Goal: Check status

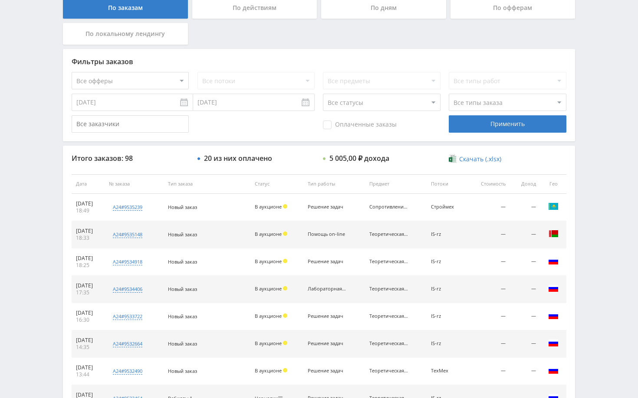
scroll to position [260, 0]
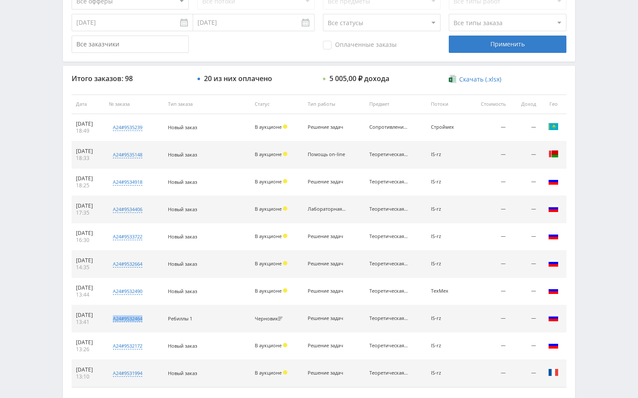
drag, startPoint x: 159, startPoint y: 328, endPoint x: 126, endPoint y: 305, distance: 39.3
click at [126, 305] on td "a24#9532464 Помогите сделать тех мех голова не работает Кол-во ставок 10 Заказч…" at bounding box center [134, 318] width 59 height 27
drag, startPoint x: 157, startPoint y: 300, endPoint x: 170, endPoint y: 259, distance: 43.0
click at [134, 286] on td "a24#9532490 Нужно решить задание по предмету Кол-во ставок 13 Заказчик user7349…" at bounding box center [134, 291] width 59 height 27
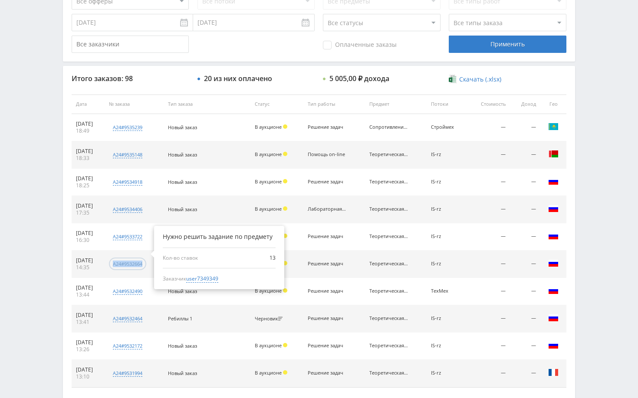
drag, startPoint x: 157, startPoint y: 275, endPoint x: 135, endPoint y: 260, distance: 27.0
click at [135, 260] on td "a24#9532664 Нужно решить задание по предмету Кол-во ставок 13 Заказчик user7349…" at bounding box center [134, 264] width 59 height 27
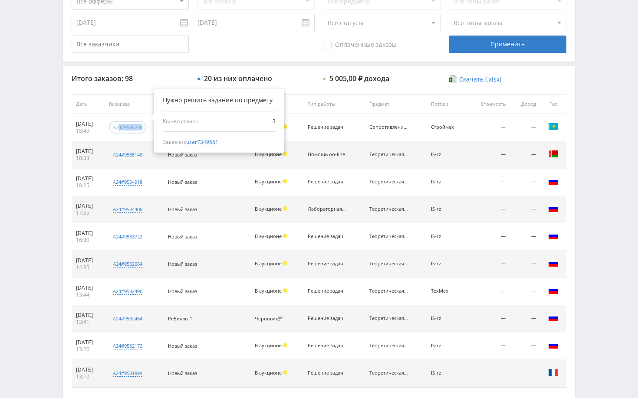
drag, startPoint x: 158, startPoint y: 138, endPoint x: 130, endPoint y: 127, distance: 29.8
click at [130, 127] on td "a24#9535239 Нужно решить задание по предмету Кол-во ставок 3 Заказчик user73495…" at bounding box center [134, 127] width 59 height 27
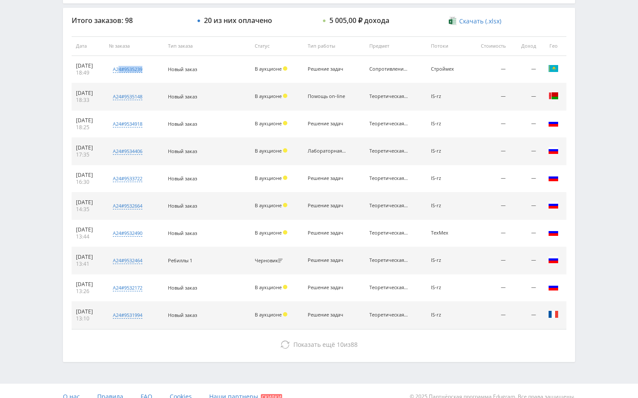
scroll to position [330, 0]
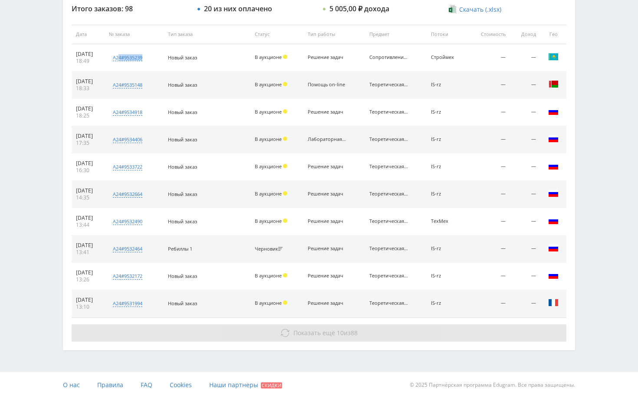
click at [180, 330] on button "Показать ещё 10 из 88" at bounding box center [319, 332] width 495 height 17
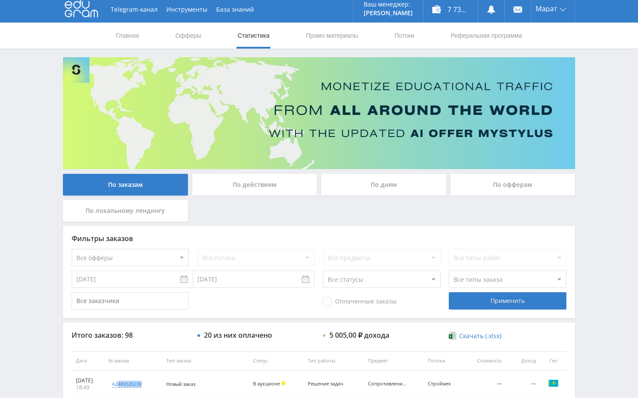
scroll to position [0, 0]
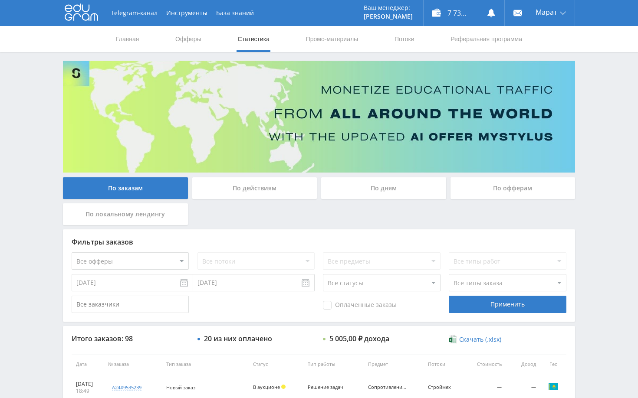
click at [395, 193] on div "По дням" at bounding box center [383, 188] width 125 height 22
click at [0, 0] on input "По дням" at bounding box center [0, 0] width 0 height 0
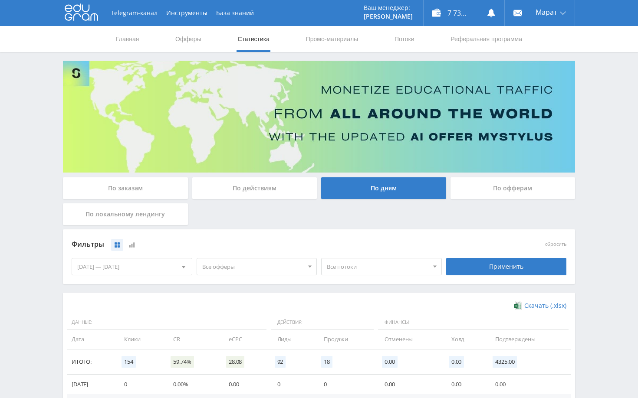
click at [592, 125] on div "Telegram-канал Инструменты База знаний Ваш менеджер: Alex Alex Online @edugram_…" at bounding box center [319, 284] width 638 height 568
drag, startPoint x: 593, startPoint y: 142, endPoint x: 598, endPoint y: 158, distance: 16.5
click at [593, 143] on div "Telegram-канал Инструменты База знаний Ваш менеджер: Alex Alex Online @edugram_…" at bounding box center [319, 284] width 638 height 568
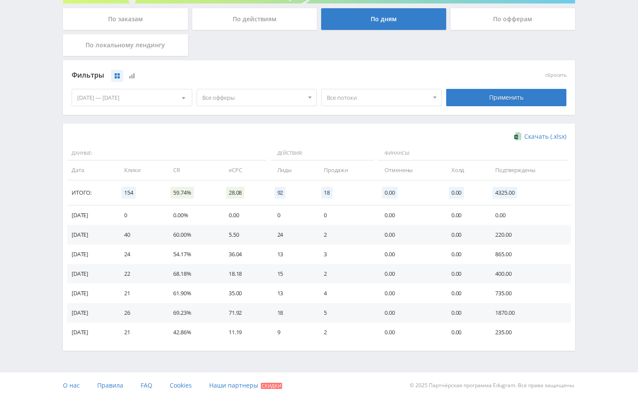
scroll to position [170, 0]
click at [486, 97] on div "Применить" at bounding box center [506, 96] width 121 height 17
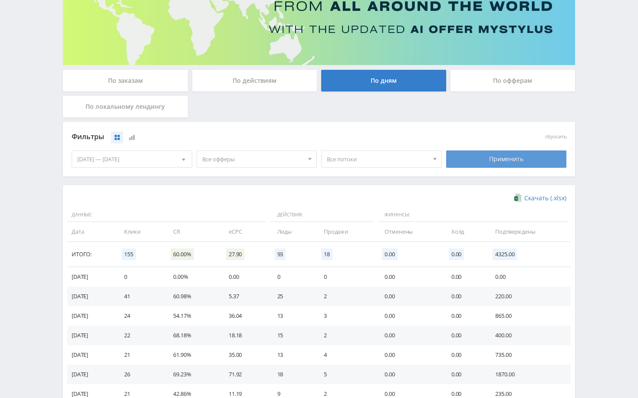
scroll to position [130, 0]
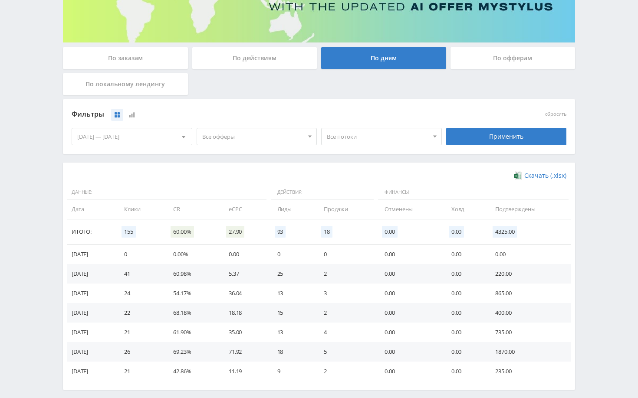
click at [131, 53] on div "По заказам" at bounding box center [125, 58] width 125 height 22
click at [0, 0] on input "По заказам" at bounding box center [0, 0] width 0 height 0
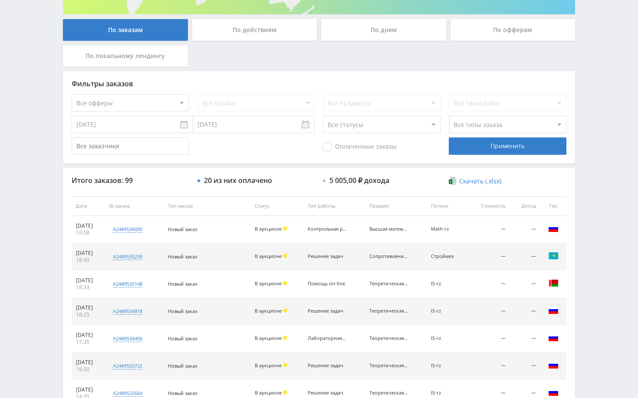
scroll to position [174, 0]
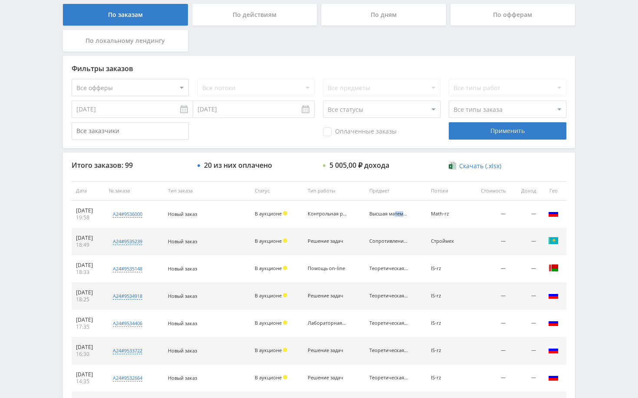
drag, startPoint x: 376, startPoint y: 216, endPoint x: 389, endPoint y: 216, distance: 13.0
click at [389, 216] on div "Высшая математика" at bounding box center [388, 214] width 39 height 6
copy div "Высш"
click at [590, 233] on div "Telegram-канал Инструменты База знаний Ваш менеджер: Alex Alex Online @edugram_…" at bounding box center [319, 190] width 638 height 728
click at [623, 173] on div "Telegram-канал Инструменты База знаний Ваш менеджер: Alex Alex Online @edugram_…" at bounding box center [319, 190] width 638 height 728
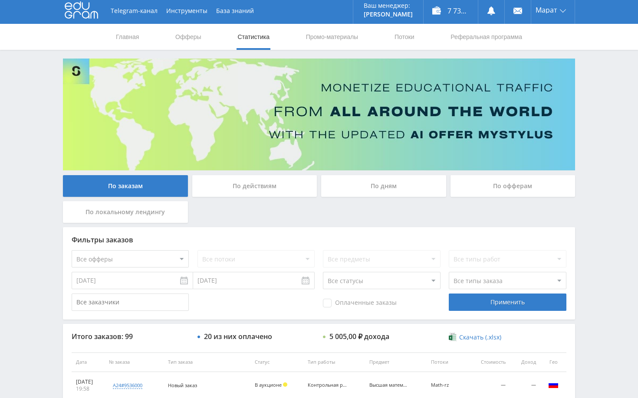
scroll to position [0, 0]
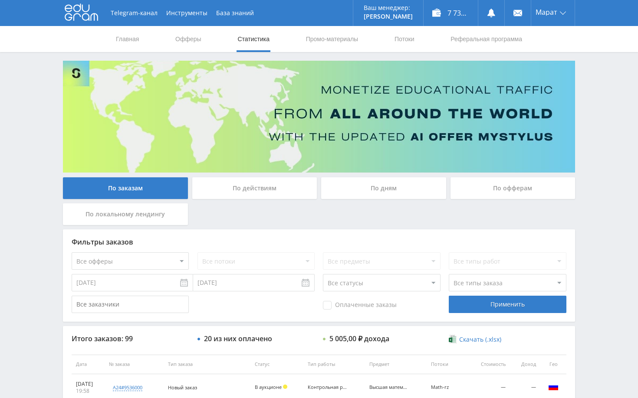
click at [594, 108] on div "Telegram-канал Инструменты База знаний Ваш менеджер: Alex Alex Online @edugram_…" at bounding box center [319, 364] width 638 height 728
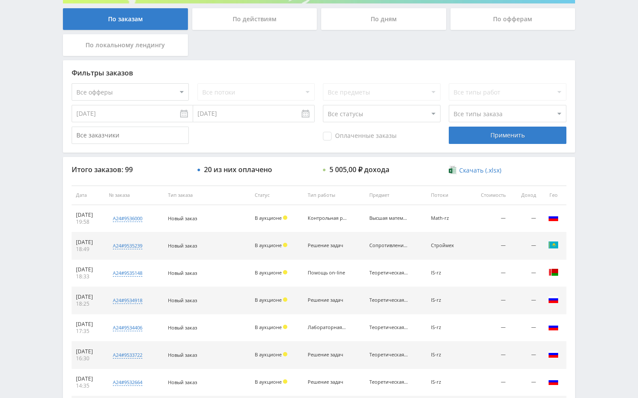
scroll to position [174, 0]
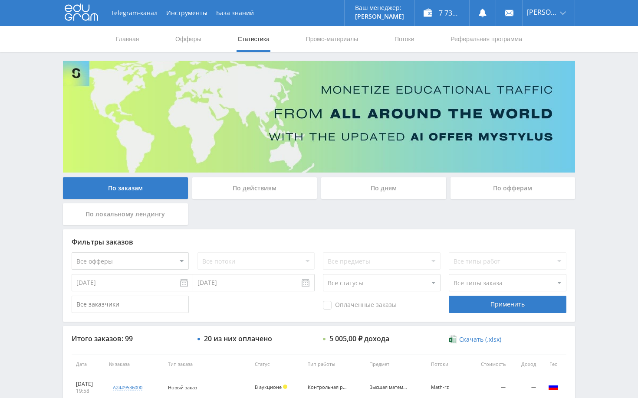
click at [601, 111] on div "Telegram-канал Инструменты База знаний Ваш менеджер: [PERSON_NAME] Online @edug…" at bounding box center [319, 364] width 638 height 728
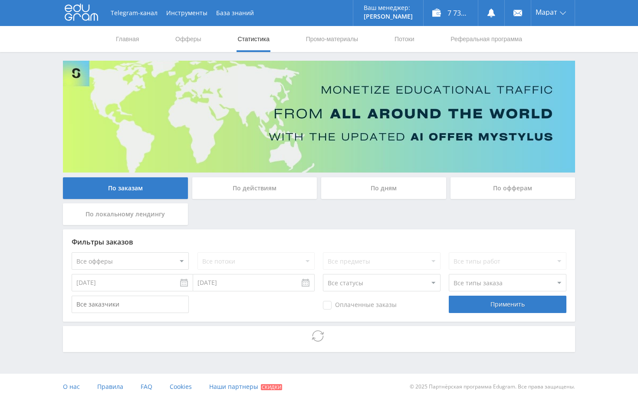
click at [607, 160] on div "Telegram-канал Инструменты База знаний Ваш менеджер: [PERSON_NAME] Alex Online …" at bounding box center [319, 200] width 638 height 400
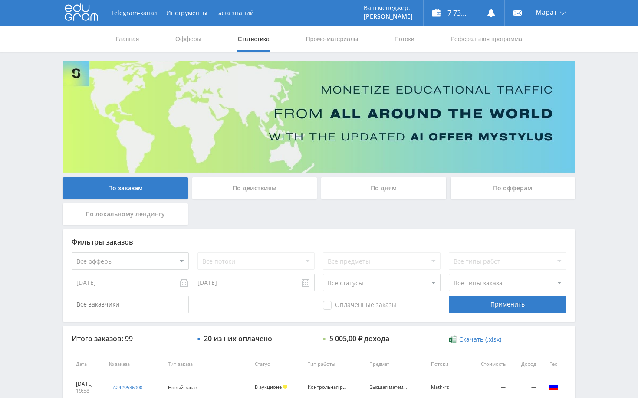
click at [396, 194] on div "По дням" at bounding box center [383, 188] width 125 height 22
click at [0, 0] on input "По дням" at bounding box center [0, 0] width 0 height 0
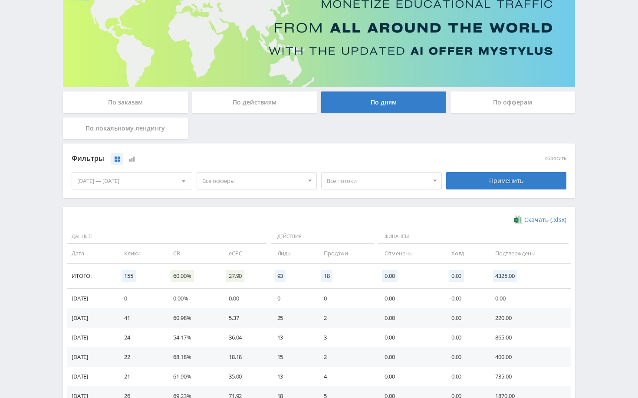
scroll to position [130, 0]
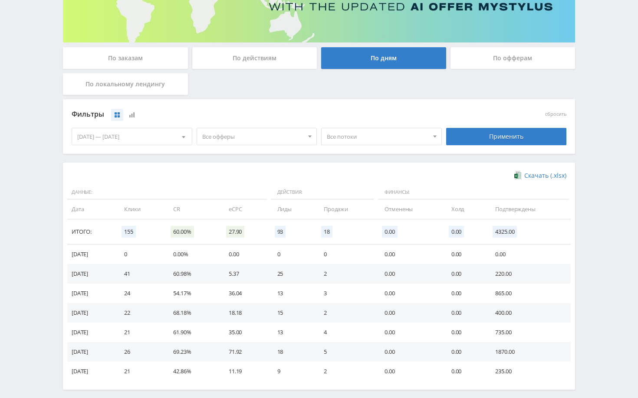
click at [115, 143] on div "[DATE] — [DATE]" at bounding box center [132, 136] width 120 height 16
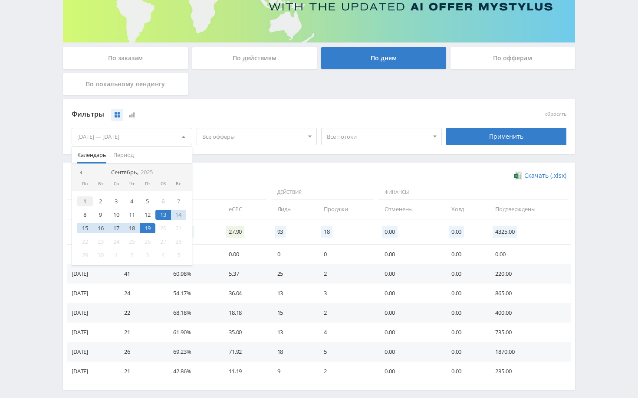
click at [87, 202] on div "1" at bounding box center [85, 202] width 16 height 10
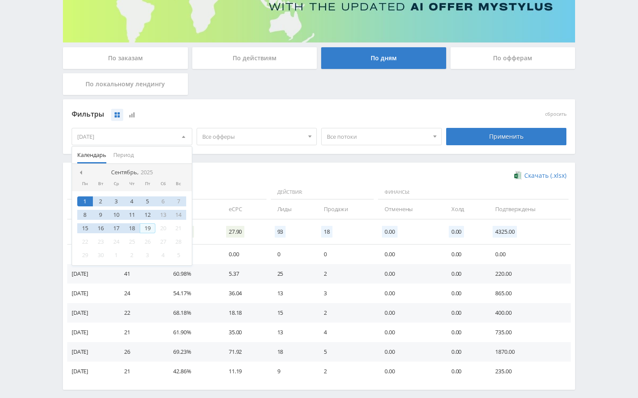
click at [145, 229] on div "19" at bounding box center [148, 228] width 16 height 10
click at [489, 130] on div "Применить" at bounding box center [506, 136] width 121 height 17
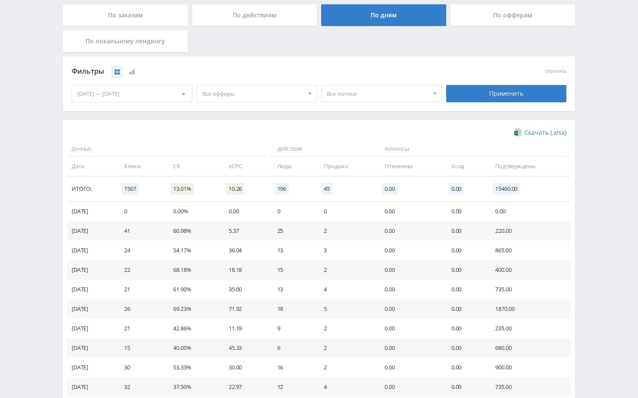
scroll to position [174, 0]
click at [602, 211] on div "Telegram-канал Инструменты База знаний Ваш менеджер: Alex Alex Online @edugram_…" at bounding box center [319, 227] width 638 height 802
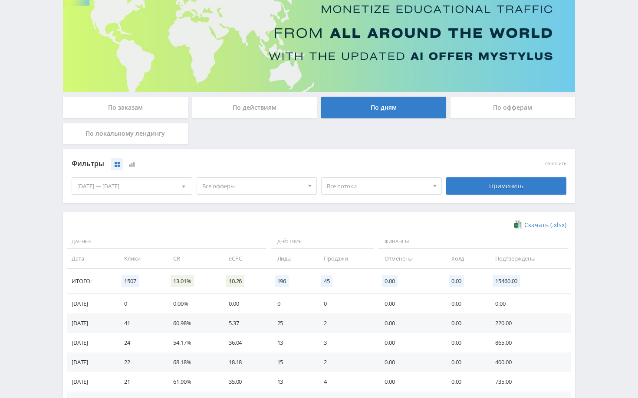
scroll to position [0, 0]
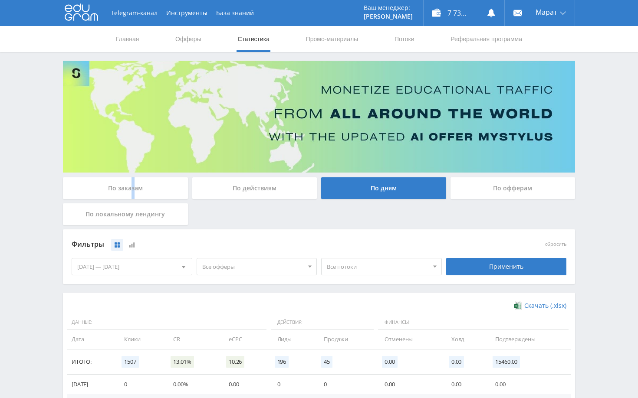
click at [134, 192] on div "По заказам" at bounding box center [125, 188] width 125 height 22
click at [127, 189] on div "По заказам" at bounding box center [125, 188] width 125 height 22
click at [0, 0] on input "По заказам" at bounding box center [0, 0] width 0 height 0
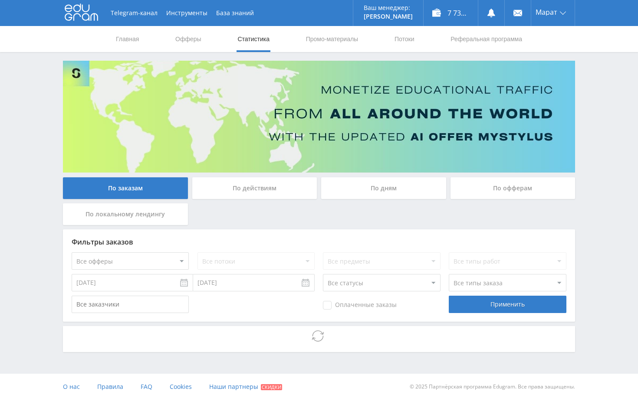
click at [611, 133] on div "Telegram-канал Инструменты База знаний Ваш менеджер: Alex Alex Online @edugram_…" at bounding box center [319, 200] width 638 height 400
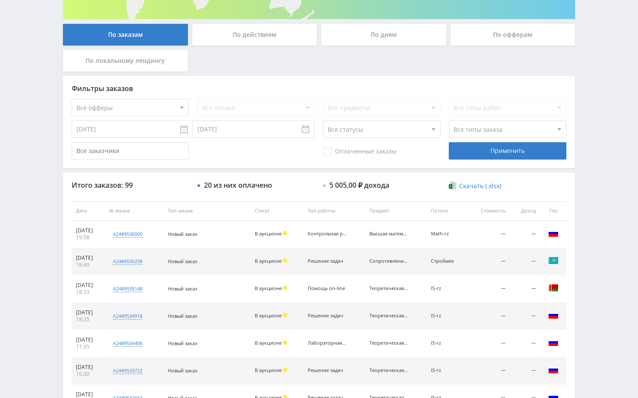
scroll to position [2, 0]
